Goal: Communication & Community: Answer question/provide support

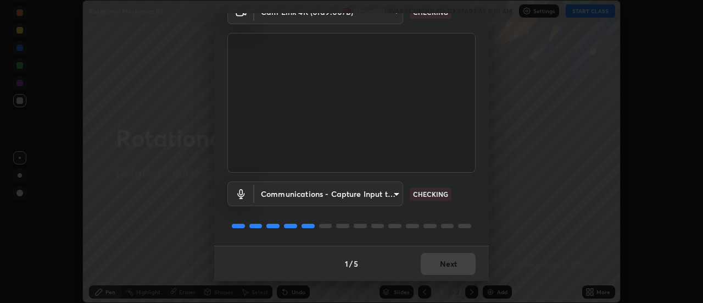
scroll to position [57, 0]
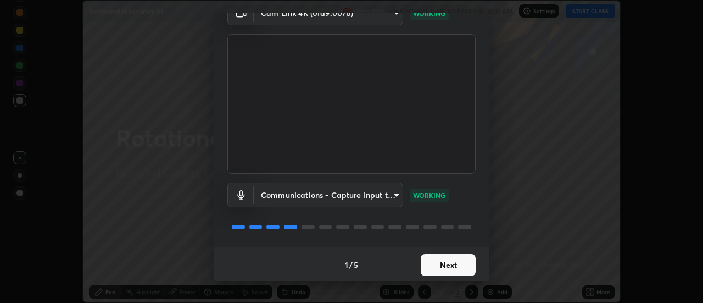
click at [445, 263] on button "Next" at bounding box center [448, 265] width 55 height 22
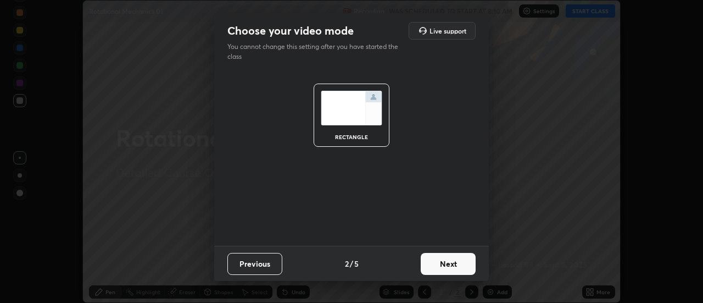
click at [449, 264] on button "Next" at bounding box center [448, 264] width 55 height 22
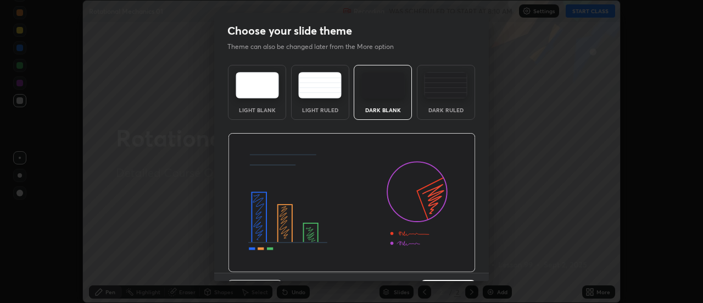
click at [450, 265] on img at bounding box center [352, 203] width 248 height 140
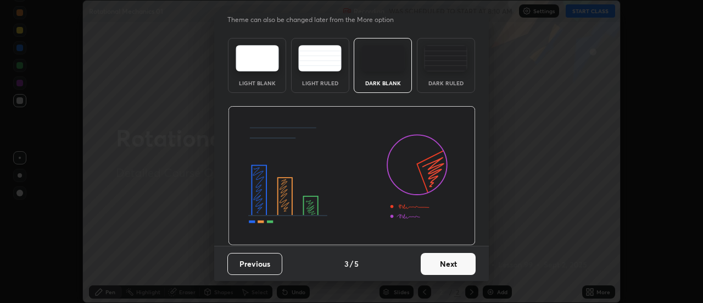
click at [453, 266] on button "Next" at bounding box center [448, 264] width 55 height 22
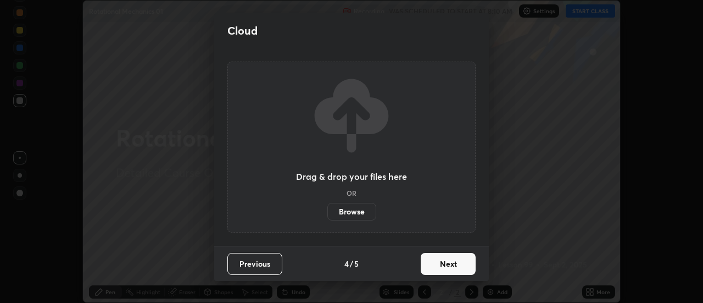
scroll to position [0, 0]
click at [448, 263] on button "Next" at bounding box center [448, 264] width 55 height 22
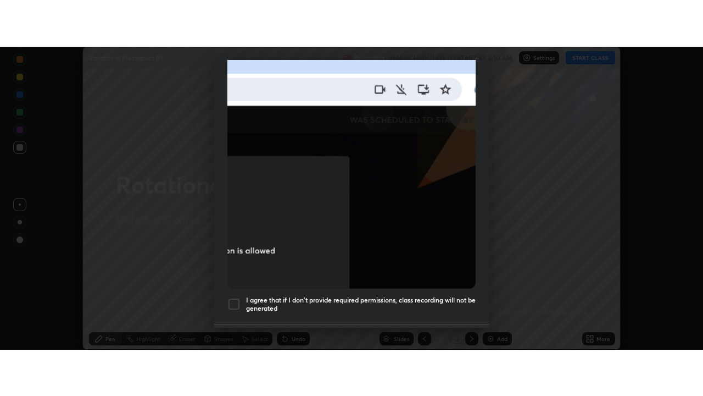
scroll to position [282, 0]
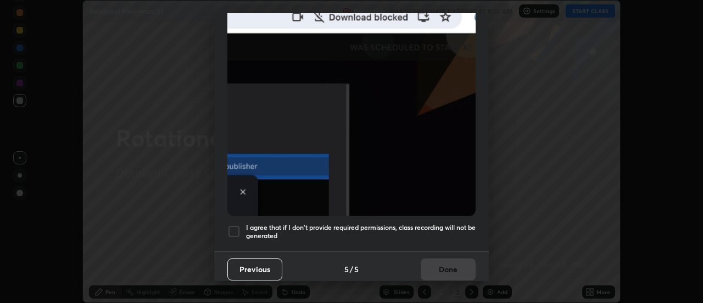
click at [231, 226] on div at bounding box center [233, 231] width 13 height 13
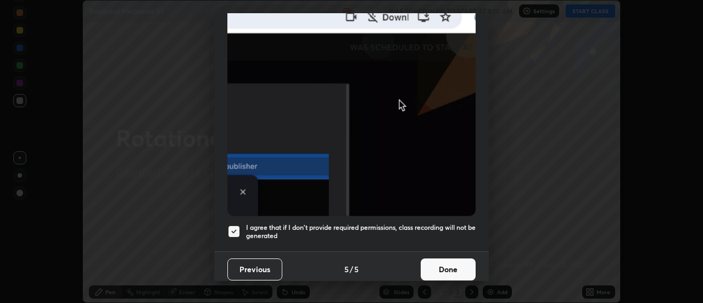
click at [441, 267] on button "Done" at bounding box center [448, 269] width 55 height 22
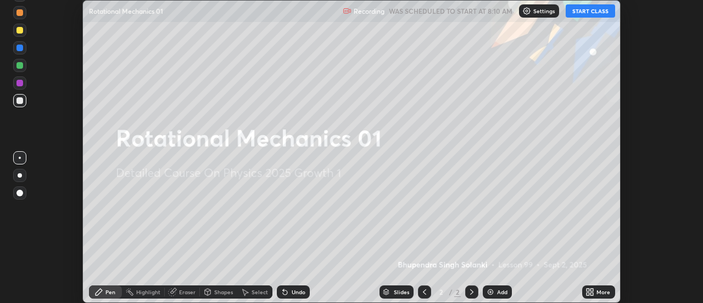
click at [593, 9] on button "START CLASS" at bounding box center [590, 10] width 49 height 13
click at [592, 293] on icon at bounding box center [592, 293] width 3 height 3
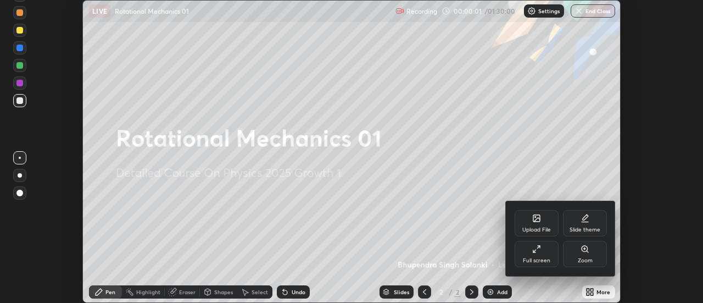
click at [544, 251] on div "Full screen" at bounding box center [537, 254] width 44 height 26
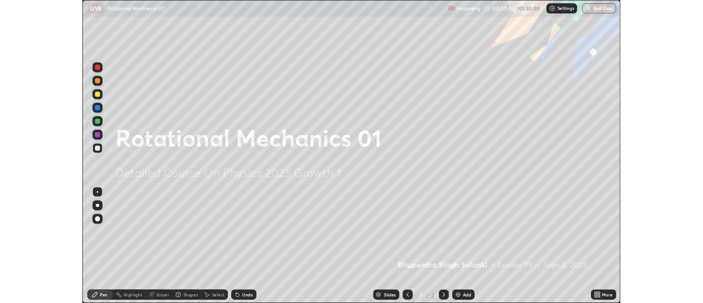
scroll to position [396, 703]
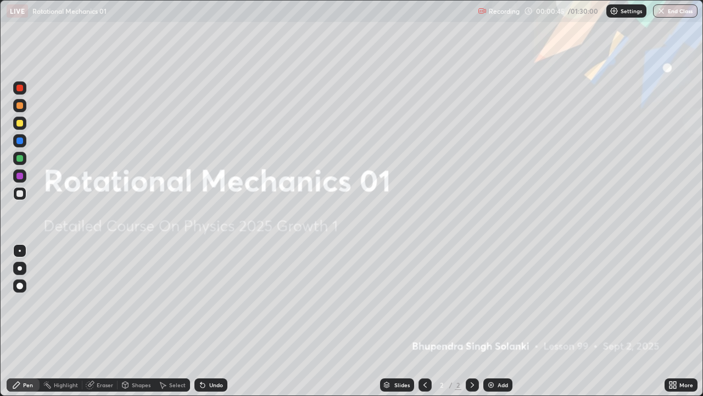
click at [493, 302] on img at bounding box center [491, 384] width 9 height 9
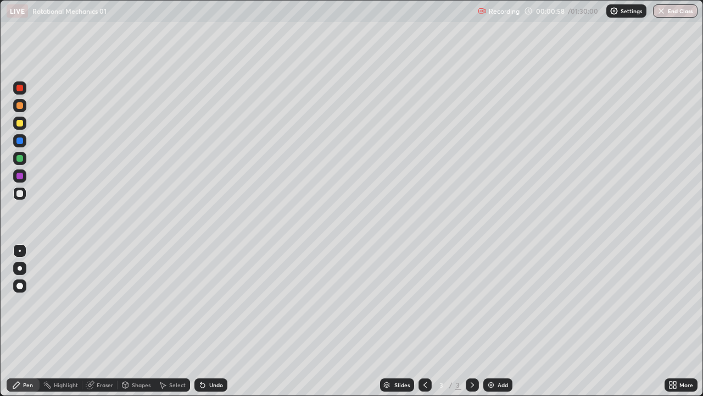
click at [210, 302] on div "Undo" at bounding box center [216, 384] width 14 height 5
click at [211, 302] on div "Undo" at bounding box center [216, 384] width 14 height 5
click at [210, 302] on div "Undo" at bounding box center [216, 384] width 14 height 5
click at [209, 302] on div "Undo" at bounding box center [216, 384] width 14 height 5
click at [18, 176] on div at bounding box center [19, 175] width 7 height 7
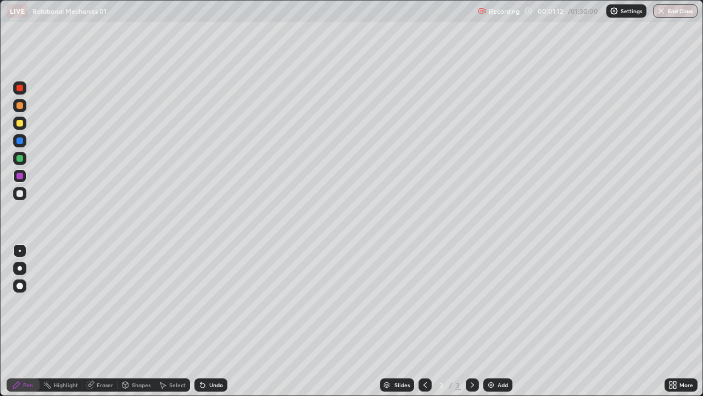
click at [19, 194] on div at bounding box center [19, 193] width 7 height 7
click at [21, 138] on div at bounding box center [19, 140] width 7 height 7
click at [212, 302] on div "Undo" at bounding box center [216, 384] width 14 height 5
click at [14, 197] on div at bounding box center [19, 193] width 13 height 13
click at [20, 164] on div at bounding box center [19, 158] width 13 height 13
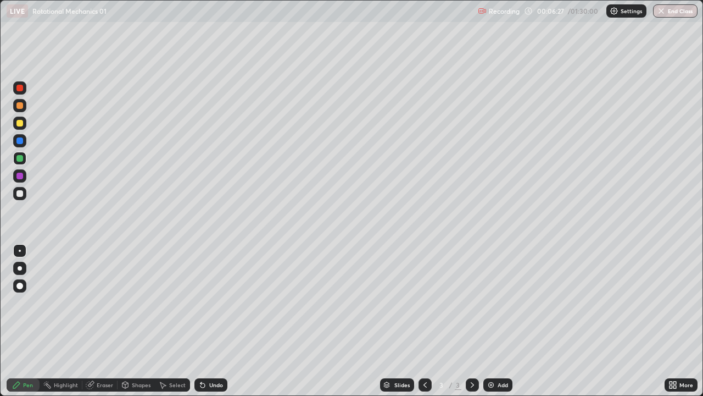
click at [16, 195] on div at bounding box center [19, 193] width 7 height 7
click at [492, 302] on img at bounding box center [491, 384] width 9 height 9
click at [19, 125] on div at bounding box center [19, 123] width 7 height 7
click at [24, 123] on div at bounding box center [19, 122] width 13 height 13
click at [426, 302] on div at bounding box center [425, 384] width 13 height 13
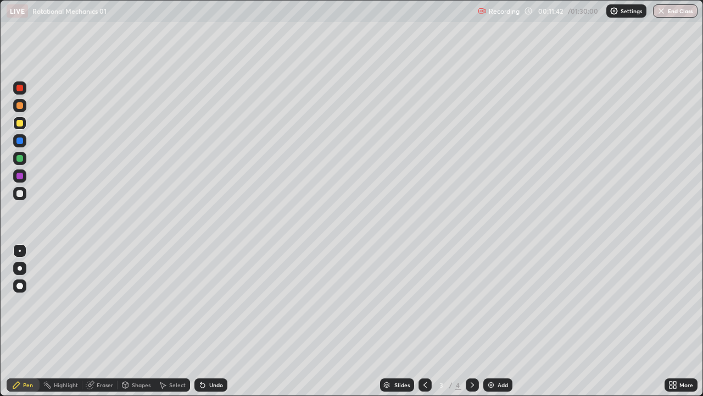
click at [477, 302] on div at bounding box center [472, 384] width 13 height 13
click at [492, 302] on img at bounding box center [491, 384] width 9 height 9
click at [19, 188] on div at bounding box center [19, 193] width 13 height 13
click at [20, 124] on div at bounding box center [19, 123] width 7 height 7
click at [20, 269] on div at bounding box center [20, 268] width 4 height 4
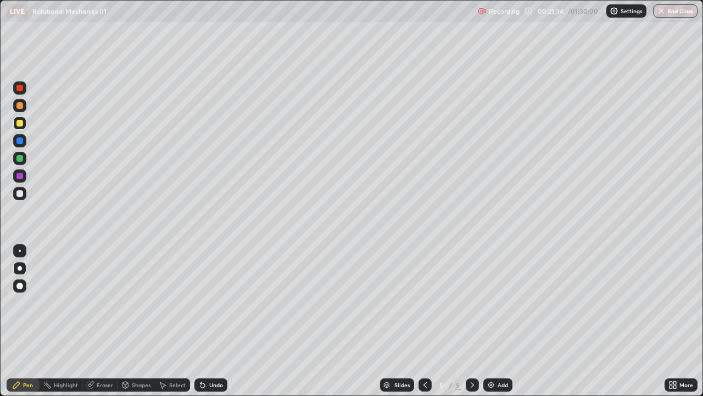
click at [211, 302] on div "Undo" at bounding box center [216, 384] width 14 height 5
click at [207, 302] on div "Undo" at bounding box center [210, 384] width 33 height 13
click at [213, 302] on div "Undo" at bounding box center [210, 384] width 33 height 13
click at [211, 302] on div "Undo" at bounding box center [210, 384] width 33 height 13
click at [491, 302] on img at bounding box center [491, 384] width 9 height 9
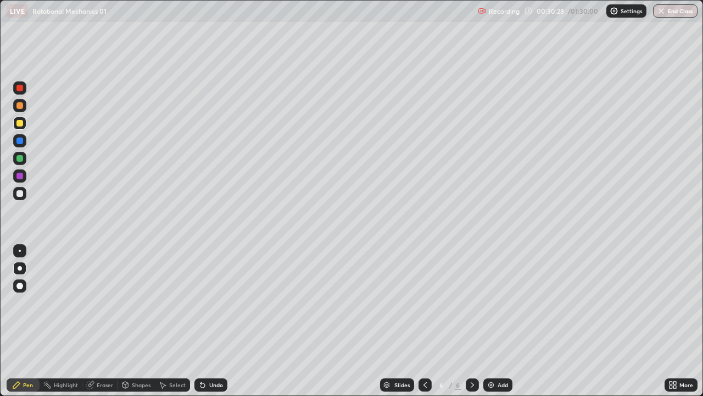
click at [21, 193] on div at bounding box center [19, 193] width 7 height 7
click at [215, 302] on div "Undo" at bounding box center [216, 384] width 14 height 5
click at [214, 302] on div "Undo" at bounding box center [216, 384] width 14 height 5
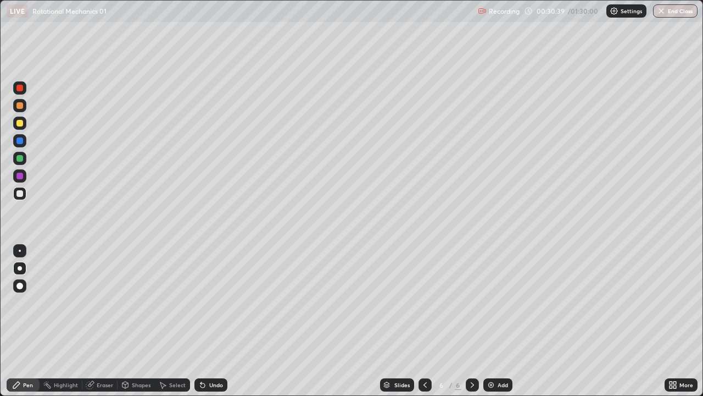
click at [213, 302] on div "Undo" at bounding box center [216, 384] width 14 height 5
click at [212, 302] on div "Undo" at bounding box center [210, 384] width 33 height 13
click at [209, 302] on div "Undo" at bounding box center [210, 384] width 33 height 13
click at [209, 302] on div "Undo" at bounding box center [216, 384] width 14 height 5
click at [207, 302] on div "Undo" at bounding box center [210, 384] width 33 height 13
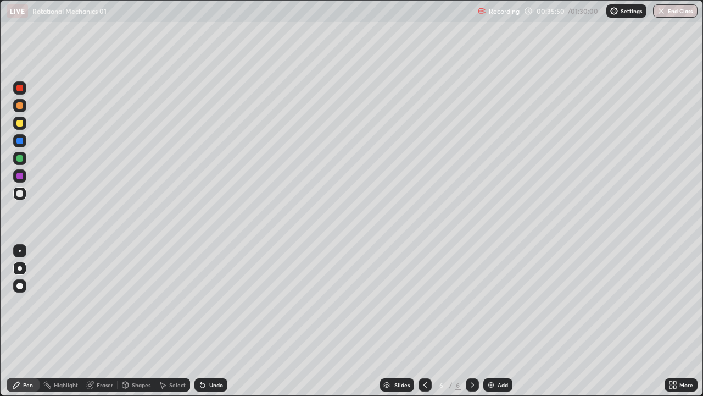
click at [99, 302] on div "Eraser" at bounding box center [105, 384] width 16 height 5
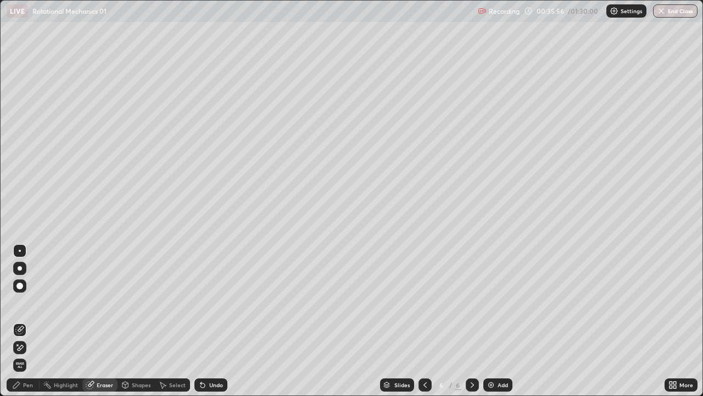
click at [35, 302] on div "Pen" at bounding box center [23, 384] width 33 height 13
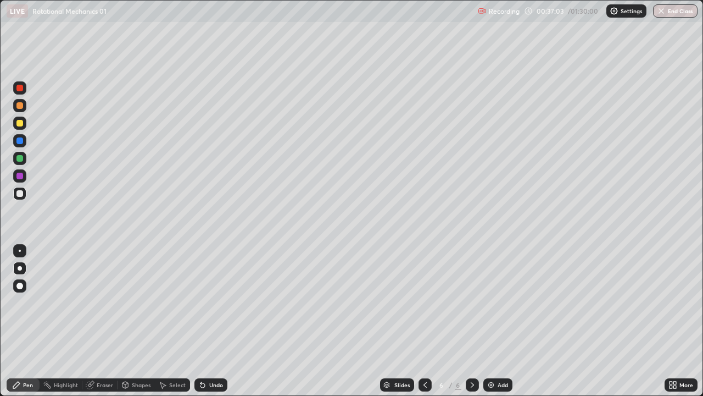
click at [424, 302] on icon at bounding box center [425, 384] width 9 height 9
click at [493, 302] on img at bounding box center [491, 384] width 9 height 9
click at [495, 302] on div "Add" at bounding box center [497, 384] width 29 height 13
click at [214, 302] on div "Undo" at bounding box center [216, 384] width 14 height 5
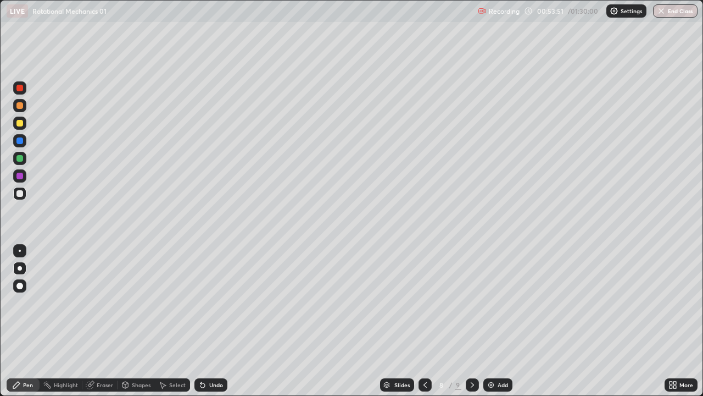
click at [216, 302] on div "Undo" at bounding box center [216, 384] width 14 height 5
click at [21, 123] on div at bounding box center [19, 123] width 7 height 7
click at [219, 302] on div "Undo" at bounding box center [216, 384] width 14 height 5
click at [214, 302] on div "Undo" at bounding box center [216, 384] width 14 height 5
click at [205, 302] on icon at bounding box center [202, 384] width 9 height 9
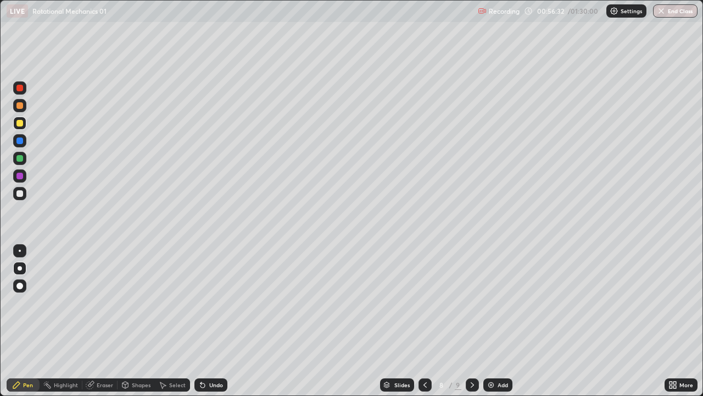
click at [208, 302] on div "Undo" at bounding box center [210, 384] width 33 height 13
click at [207, 302] on div "Undo" at bounding box center [210, 384] width 33 height 13
click at [209, 302] on div "Undo" at bounding box center [210, 384] width 33 height 13
click at [21, 157] on div at bounding box center [19, 158] width 7 height 7
click at [24, 124] on div at bounding box center [19, 122] width 13 height 13
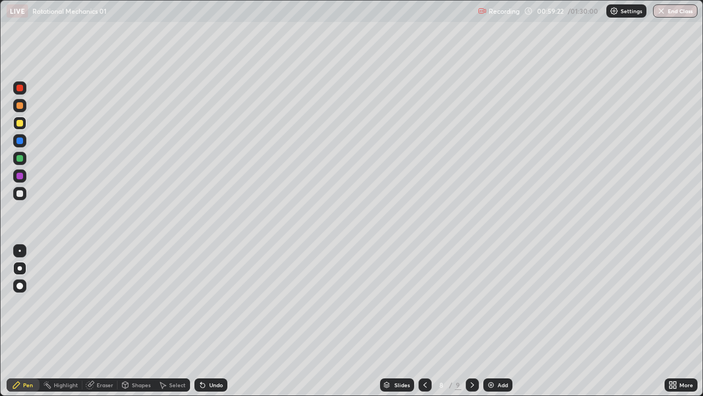
click at [101, 302] on div "Eraser" at bounding box center [105, 384] width 16 height 5
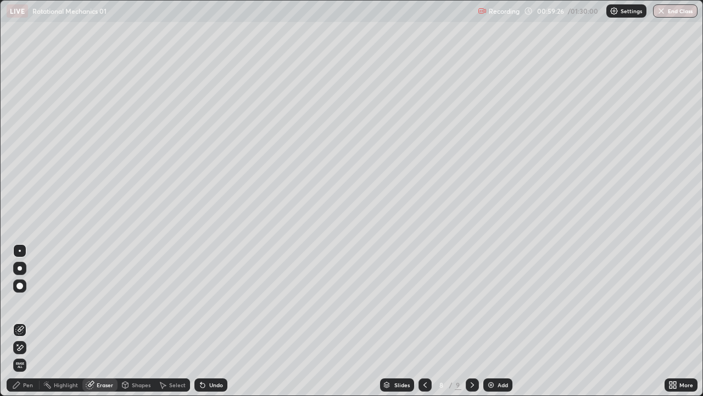
click at [23, 302] on div "Pen" at bounding box center [23, 384] width 33 height 13
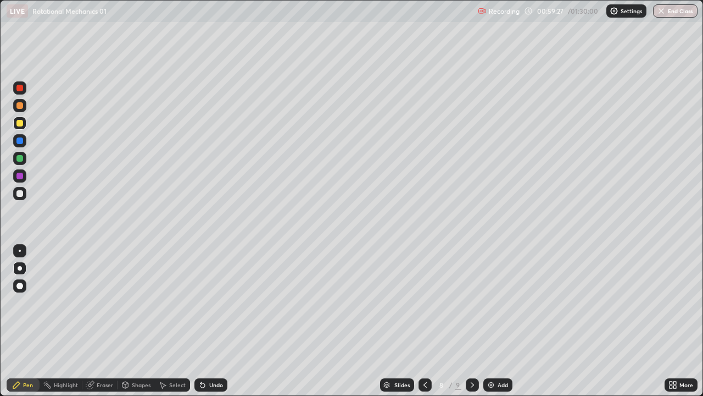
click at [19, 160] on div at bounding box center [19, 158] width 7 height 7
click at [103, 302] on div "Eraser" at bounding box center [105, 384] width 16 height 5
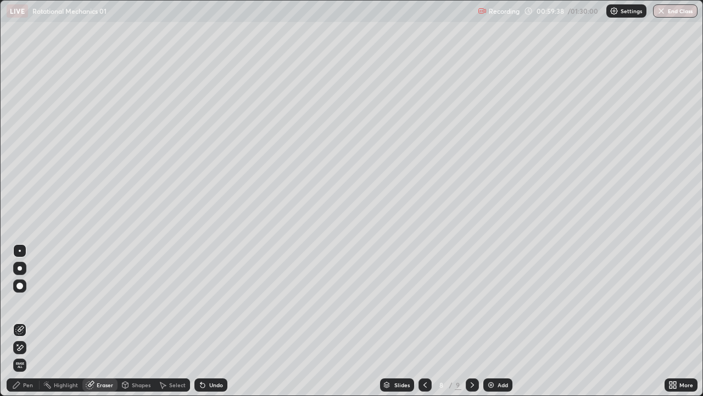
click at [26, 302] on div "Pen" at bounding box center [28, 384] width 10 height 5
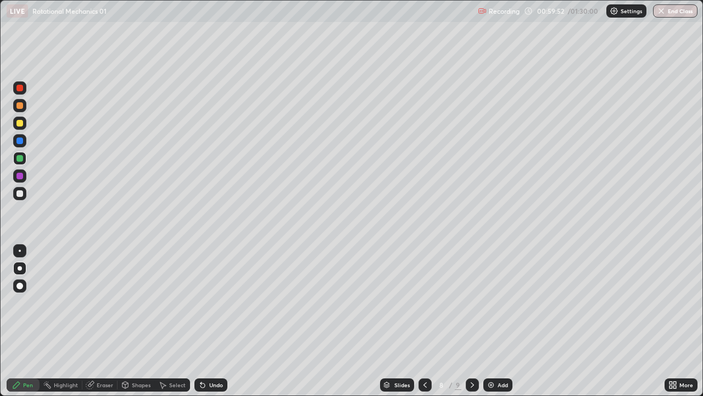
click at [103, 302] on div "Eraser" at bounding box center [105, 384] width 16 height 5
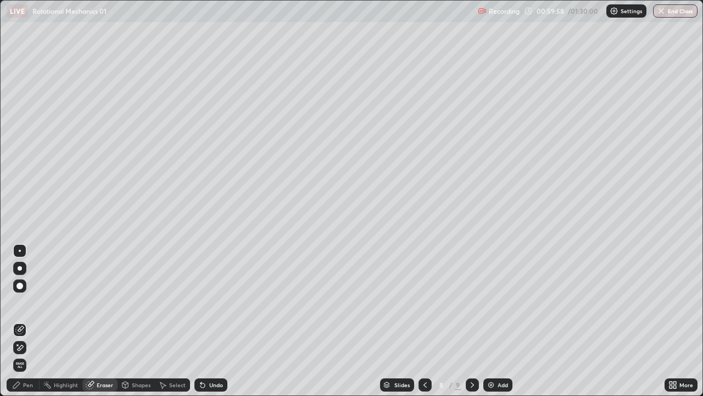
click at [25, 302] on div "Pen" at bounding box center [28, 384] width 10 height 5
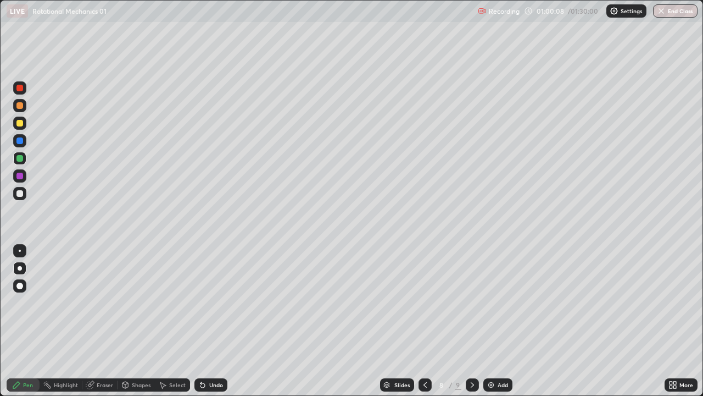
click at [98, 302] on div "Eraser" at bounding box center [105, 384] width 16 height 5
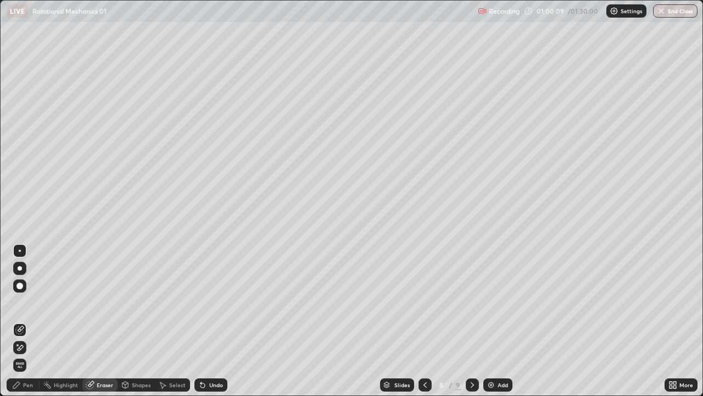
click at [157, 302] on div "Select" at bounding box center [172, 384] width 35 height 13
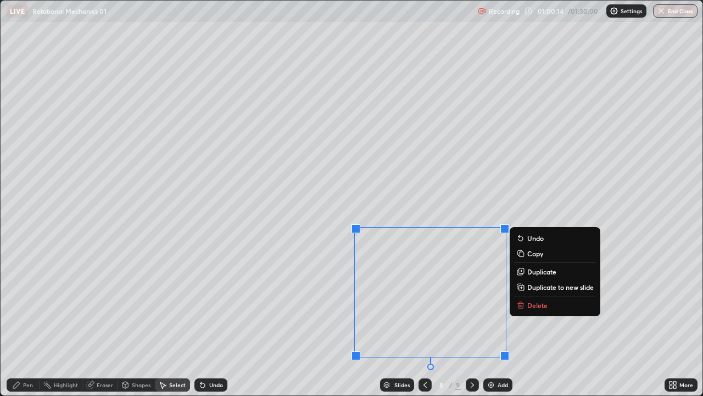
click at [527, 302] on button "Delete" at bounding box center [555, 304] width 82 height 13
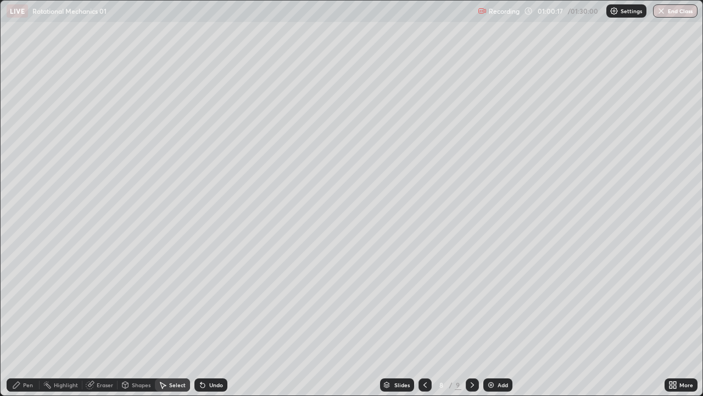
click at [96, 302] on div "Eraser" at bounding box center [99, 384] width 35 height 13
click at [24, 302] on div "Pen" at bounding box center [28, 384] width 10 height 5
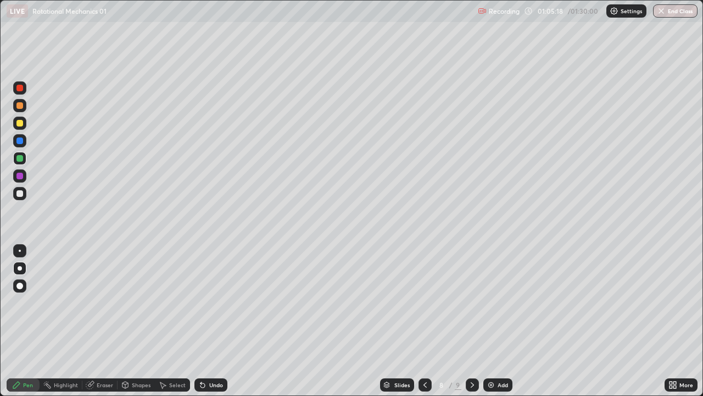
click at [502, 302] on div "Add" at bounding box center [497, 384] width 29 height 13
click at [143, 302] on div "Shapes" at bounding box center [141, 384] width 19 height 5
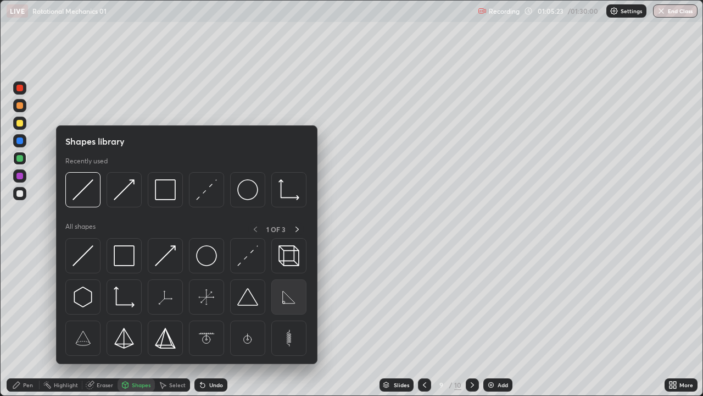
click at [283, 301] on img at bounding box center [288, 296] width 21 height 21
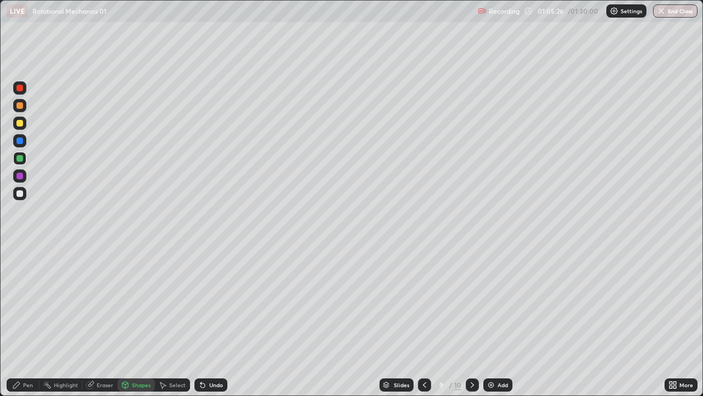
click at [27, 302] on div "Pen" at bounding box center [28, 384] width 10 height 5
click at [20, 193] on div at bounding box center [19, 193] width 7 height 7
click at [216, 302] on div "Undo" at bounding box center [216, 384] width 14 height 5
click at [219, 302] on div "Undo" at bounding box center [216, 384] width 14 height 5
click at [21, 194] on div at bounding box center [19, 193] width 7 height 7
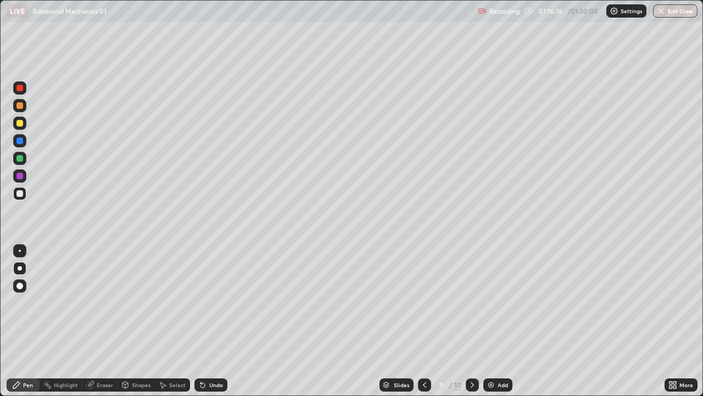
click at [202, 302] on icon at bounding box center [202, 385] width 4 height 4
click at [207, 302] on div "Undo" at bounding box center [210, 384] width 33 height 13
click at [19, 161] on div at bounding box center [19, 158] width 7 height 7
click at [676, 12] on button "End Class" at bounding box center [675, 10] width 43 height 13
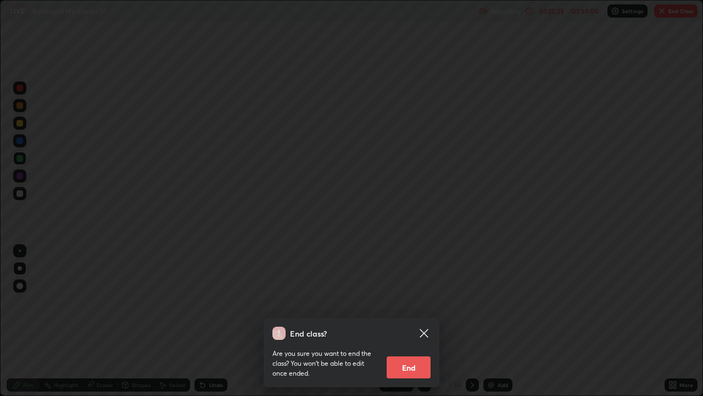
click at [421, 302] on button "End" at bounding box center [409, 367] width 44 height 22
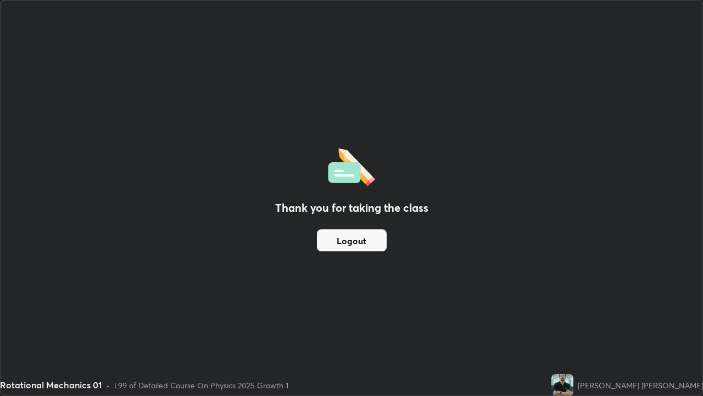
click at [373, 241] on button "Logout" at bounding box center [352, 240] width 70 height 22
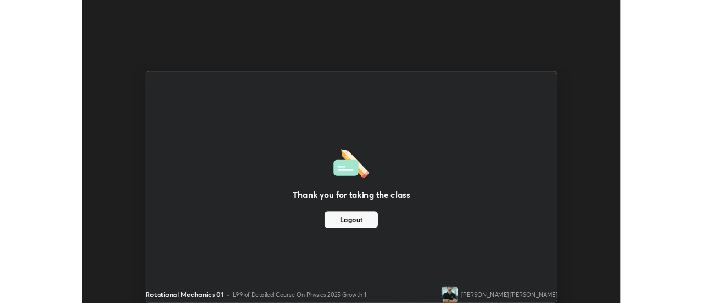
scroll to position [54628, 54228]
